Goal: Navigation & Orientation: Find specific page/section

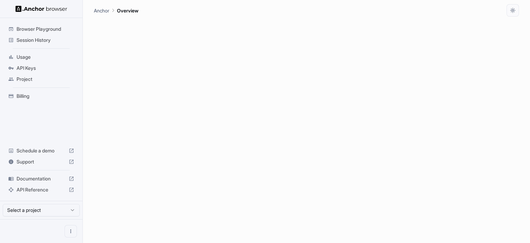
click at [42, 42] on span "Session History" at bounding box center [46, 40] width 58 height 7
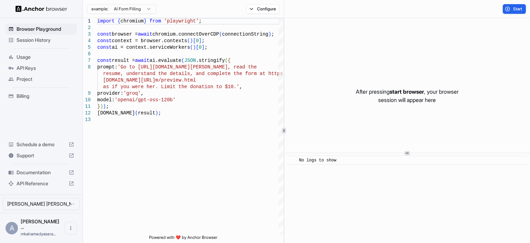
click at [52, 41] on span "Session History" at bounding box center [46, 40] width 58 height 7
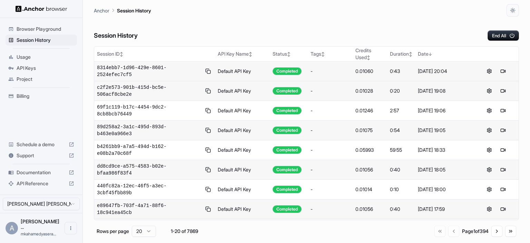
click at [226, 71] on td "Default API Key" at bounding box center [242, 71] width 55 height 20
click at [499, 68] on button at bounding box center [503, 71] width 8 height 8
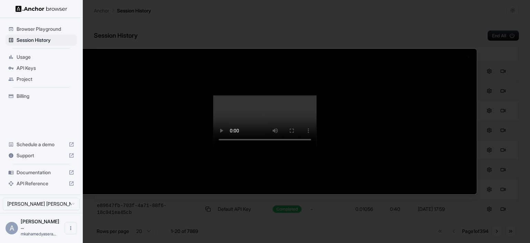
click at [481, 119] on div at bounding box center [265, 121] width 530 height 243
